Goal: Task Accomplishment & Management: Manage account settings

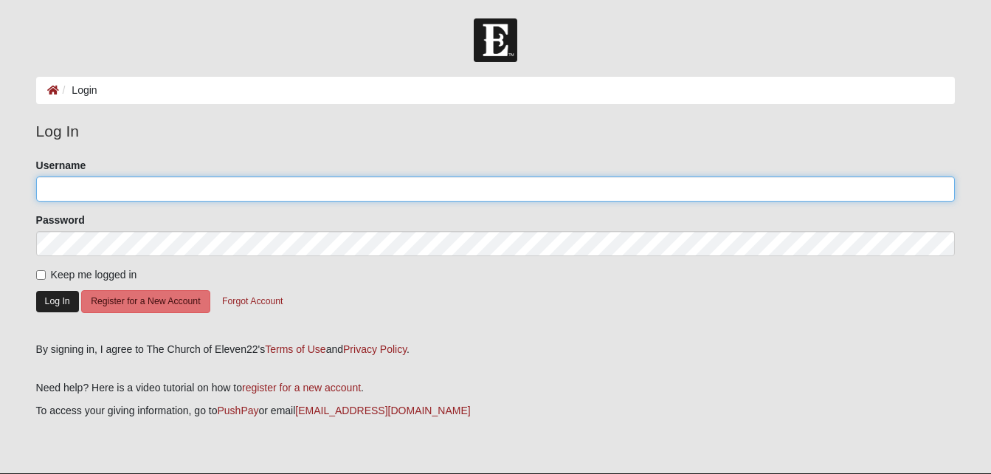
type input "MWinters"
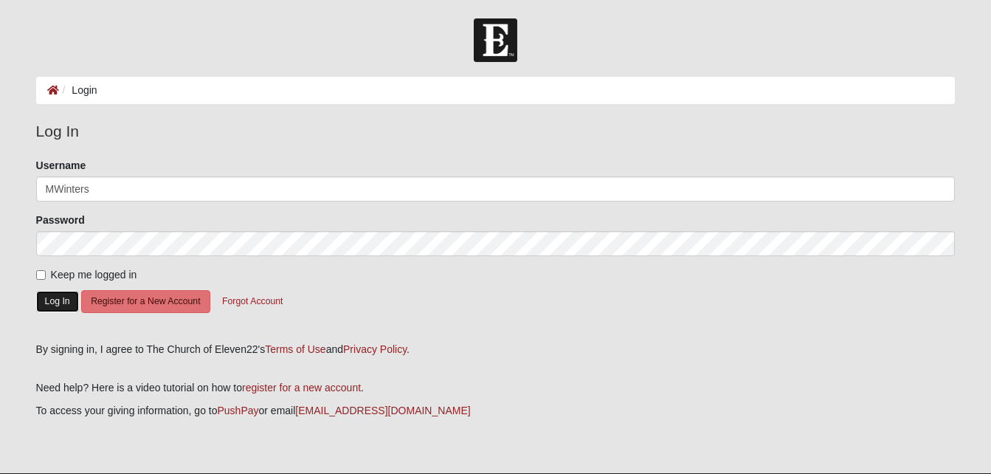
click at [55, 306] on button "Log In" at bounding box center [57, 301] width 43 height 21
